Goal: Complete application form

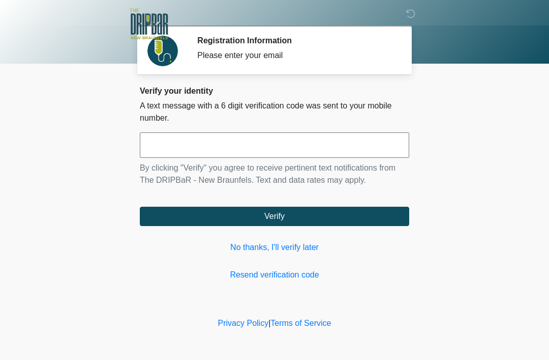
click at [252, 247] on link "No thanks, I'll verify later" at bounding box center [275, 247] width 270 height 12
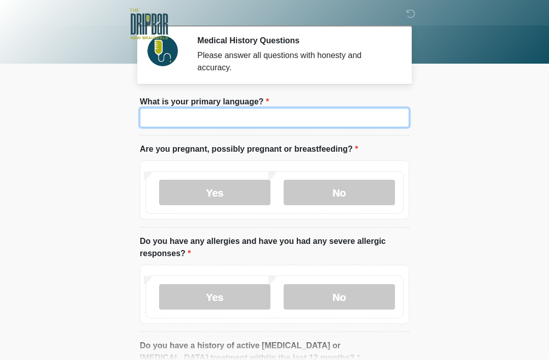
click at [179, 117] on input "What is your primary language?" at bounding box center [275, 117] width 270 height 19
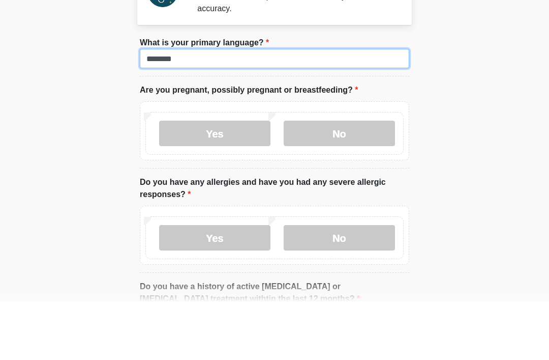
type input "*******"
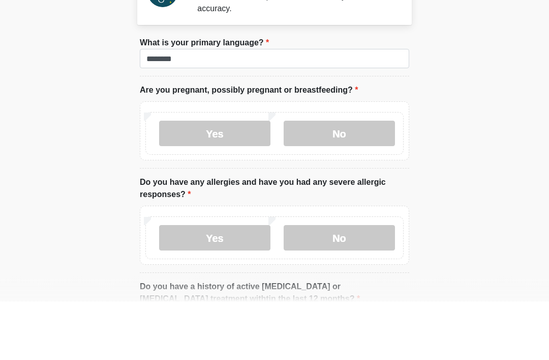
click at [332, 180] on label "No" at bounding box center [339, 192] width 111 height 25
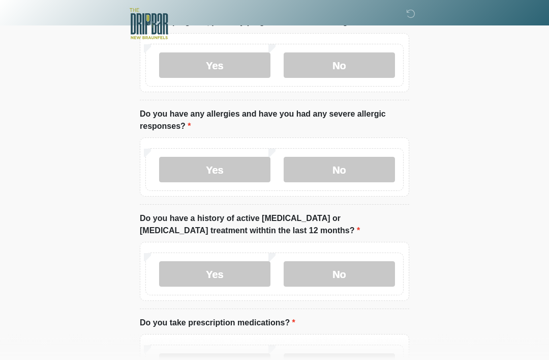
scroll to position [127, 0]
click at [188, 175] on label "Yes" at bounding box center [214, 169] width 111 height 25
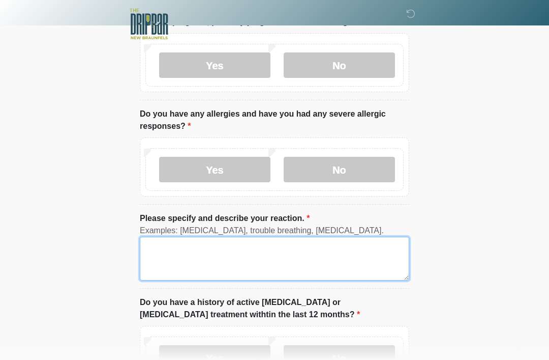
click at [181, 261] on textarea "Please specify and describe your reaction." at bounding box center [275, 259] width 270 height 44
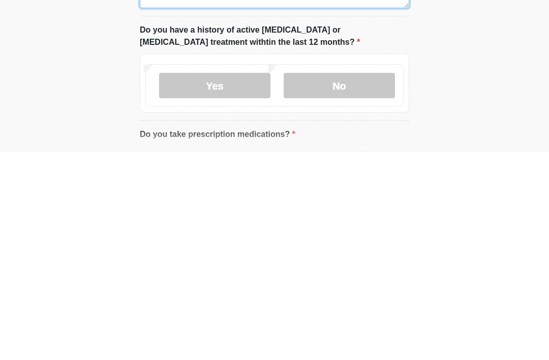
scroll to position [193, 0]
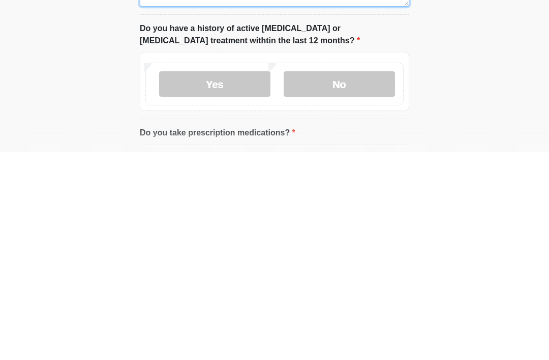
type textarea "********"
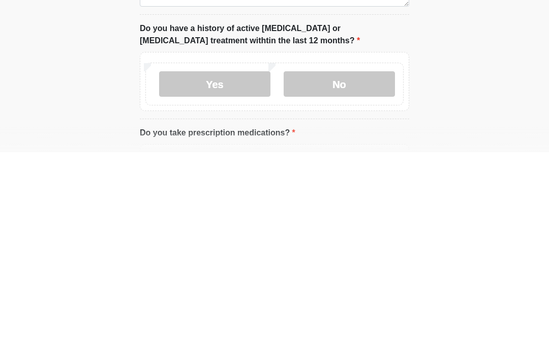
click at [320, 279] on label "No" at bounding box center [339, 291] width 111 height 25
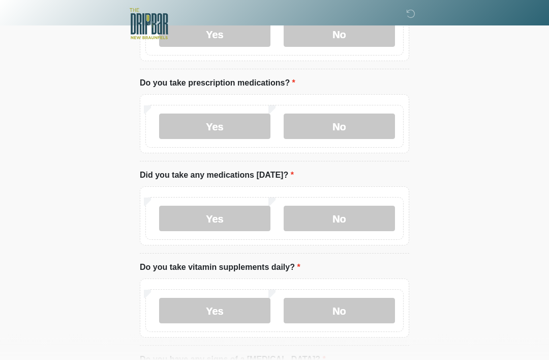
click at [185, 116] on label "Yes" at bounding box center [214, 126] width 111 height 25
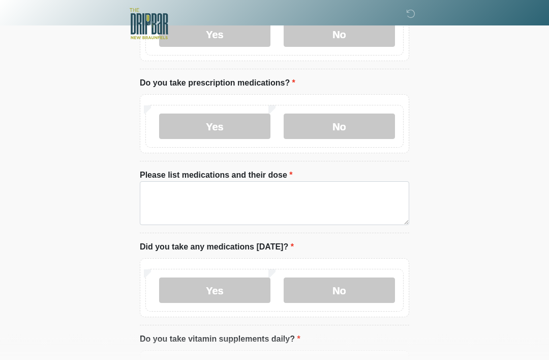
scroll to position [451, 0]
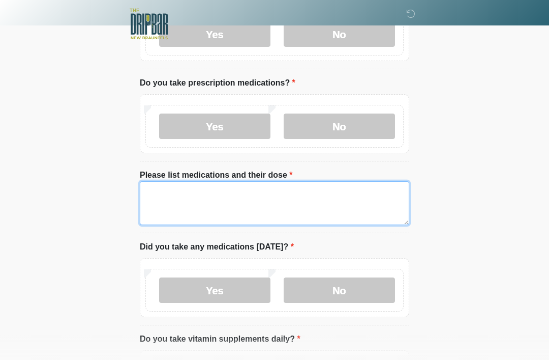
click at [175, 209] on textarea "Please list medications and their dose" at bounding box center [275, 203] width 270 height 44
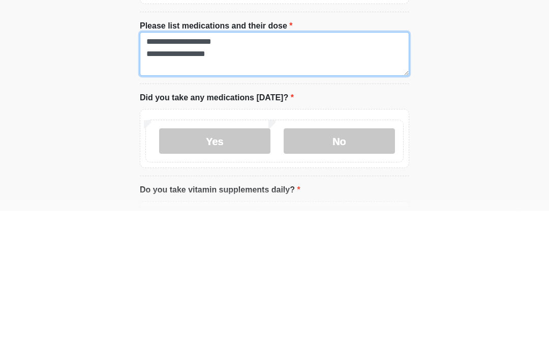
type textarea "**********"
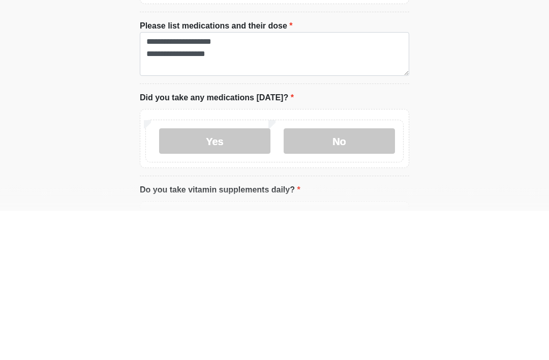
click at [323, 278] on label "No" at bounding box center [339, 290] width 111 height 25
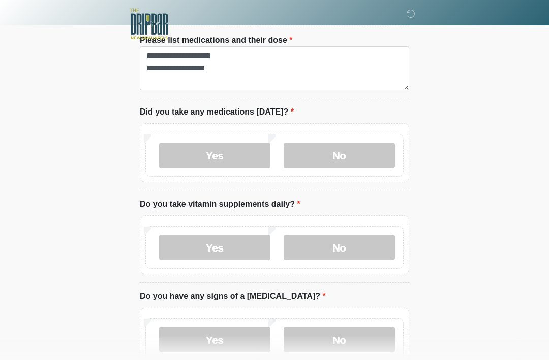
scroll to position [584, 0]
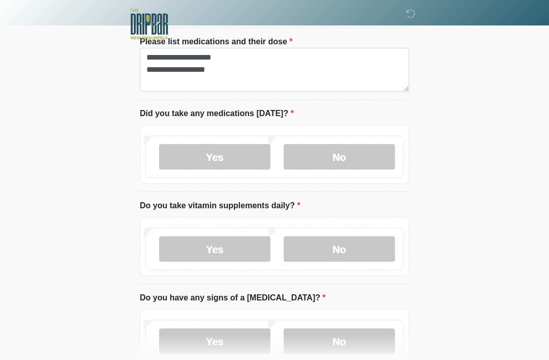
click at [320, 236] on label "No" at bounding box center [339, 248] width 111 height 25
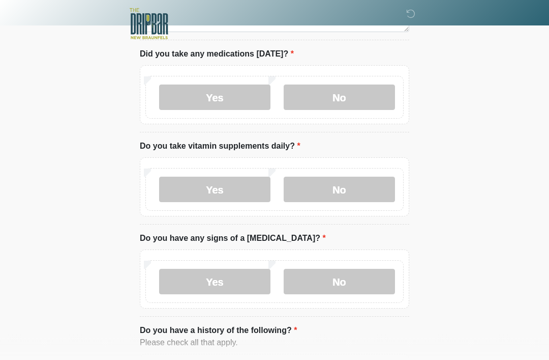
click at [211, 185] on label "Yes" at bounding box center [214, 189] width 111 height 25
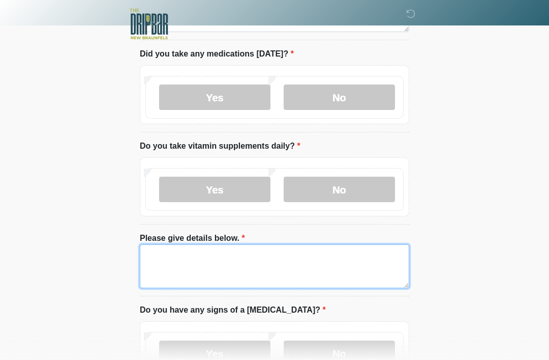
click at [182, 259] on textarea "Please give details below." at bounding box center [275, 266] width 270 height 44
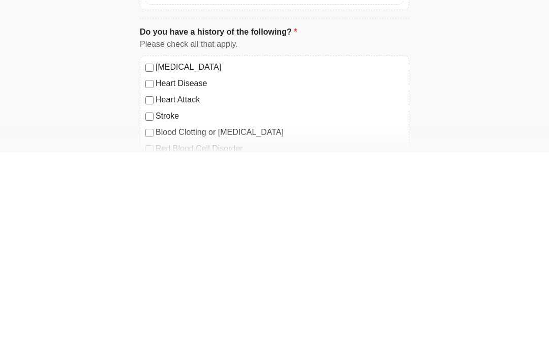
scroll to position [809, 0]
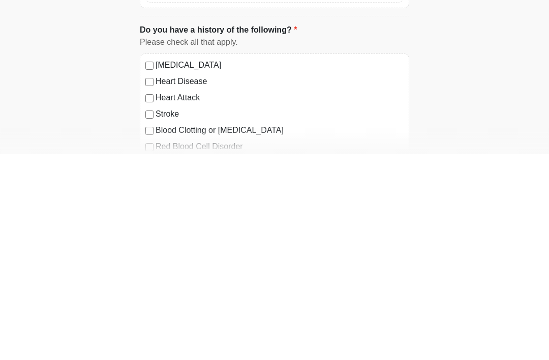
type textarea "**"
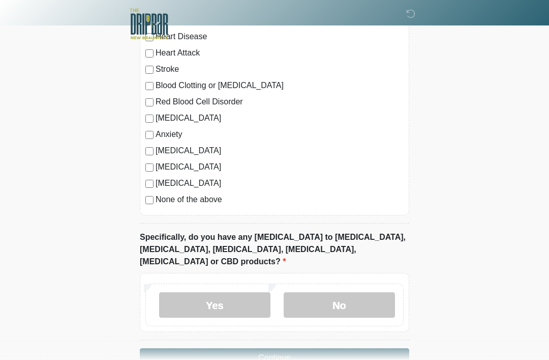
scroll to position [1075, 0]
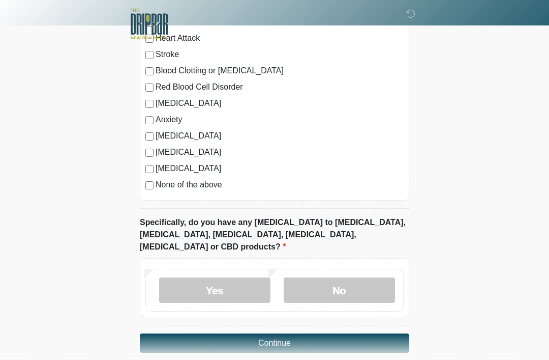
click at [348, 277] on label "No" at bounding box center [339, 289] width 111 height 25
click at [168, 333] on button "Continue" at bounding box center [275, 342] width 270 height 19
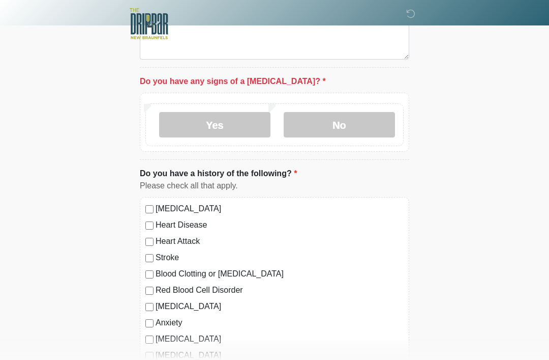
click at [319, 121] on label "No" at bounding box center [339, 124] width 111 height 25
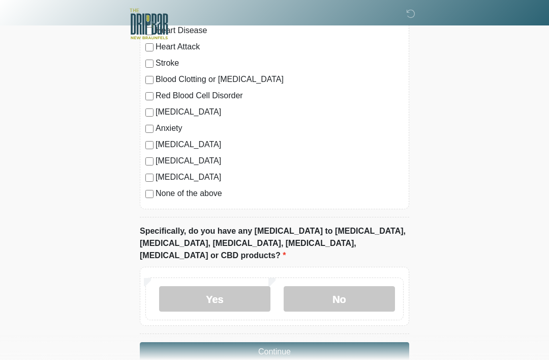
scroll to position [1075, 0]
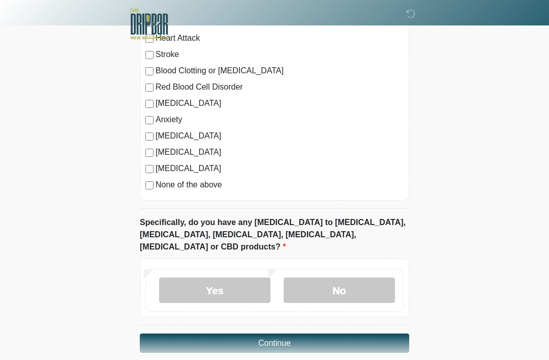
click at [191, 335] on button "Continue" at bounding box center [275, 342] width 270 height 19
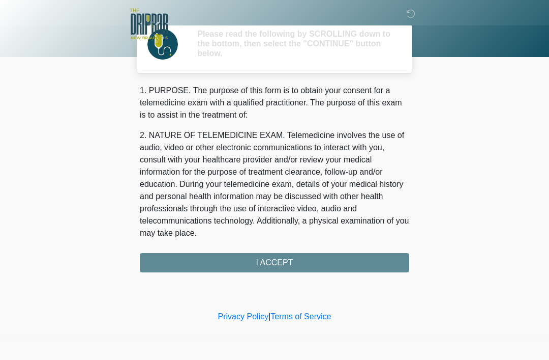
scroll to position [0, 0]
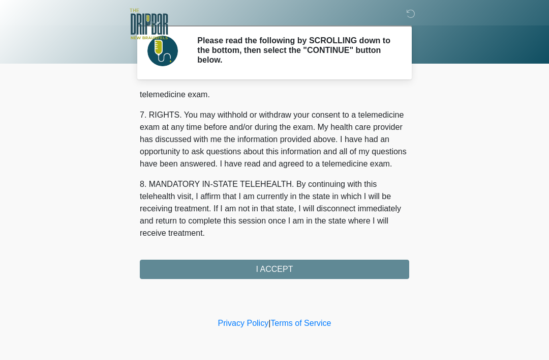
click at [181, 266] on div "1. PURPOSE. The purpose of this form is to obtain your consent for a telemedici…" at bounding box center [275, 185] width 270 height 188
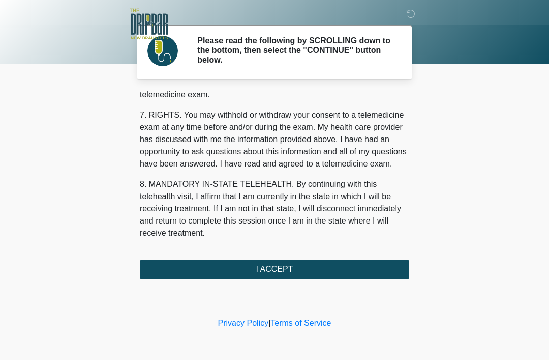
scroll to position [446, 0]
click at [161, 277] on button "I ACCEPT" at bounding box center [275, 268] width 270 height 19
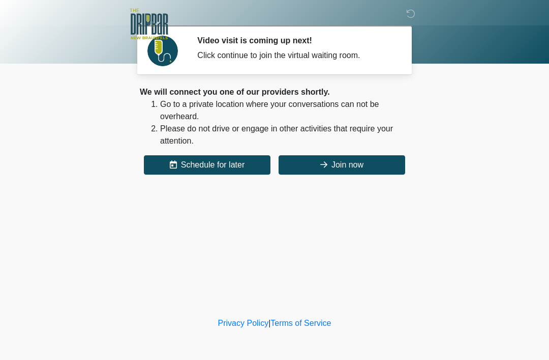
click at [301, 163] on button "Join now" at bounding box center [342, 164] width 127 height 19
